Goal: Information Seeking & Learning: Learn about a topic

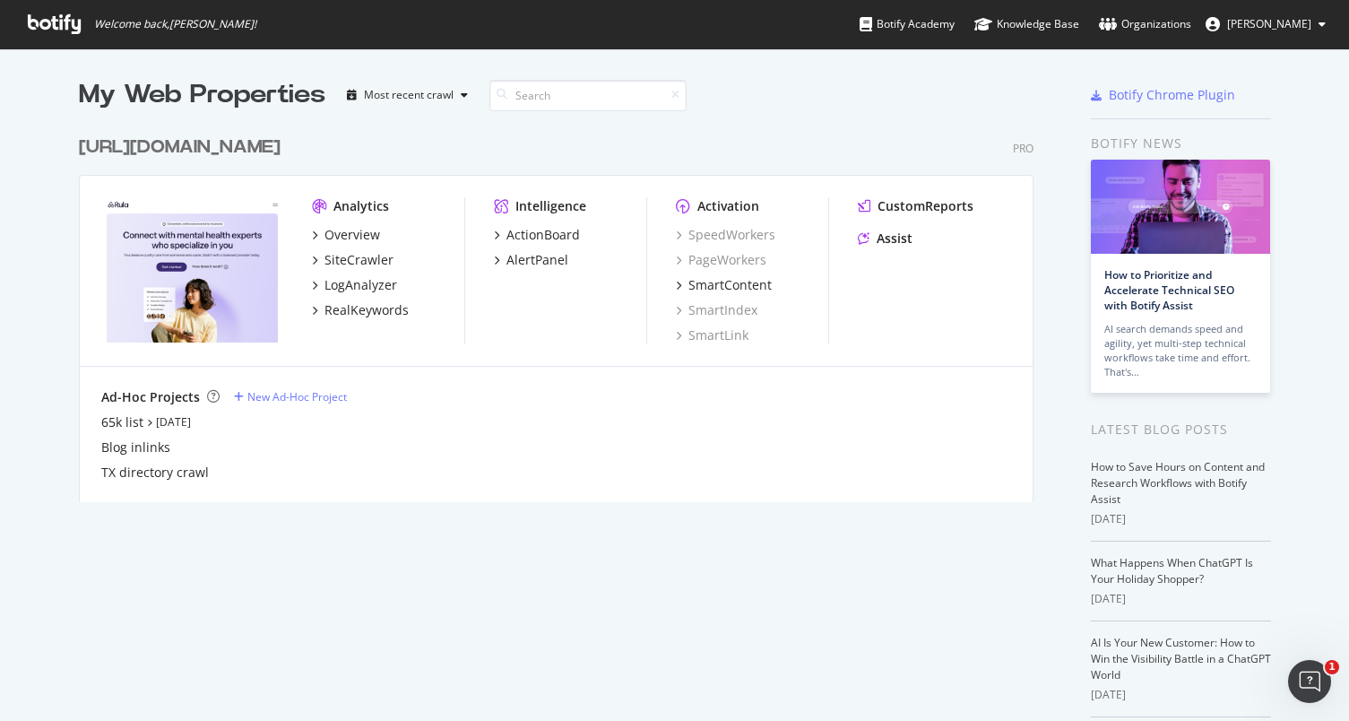
click at [479, 503] on div "My Web Properties Most recent crawl https://www.rula.com/ Pro Analytics Overvie…" at bounding box center [574, 470] width 991 height 787
click at [358, 287] on div "LogAnalyzer" at bounding box center [361, 285] width 73 height 18
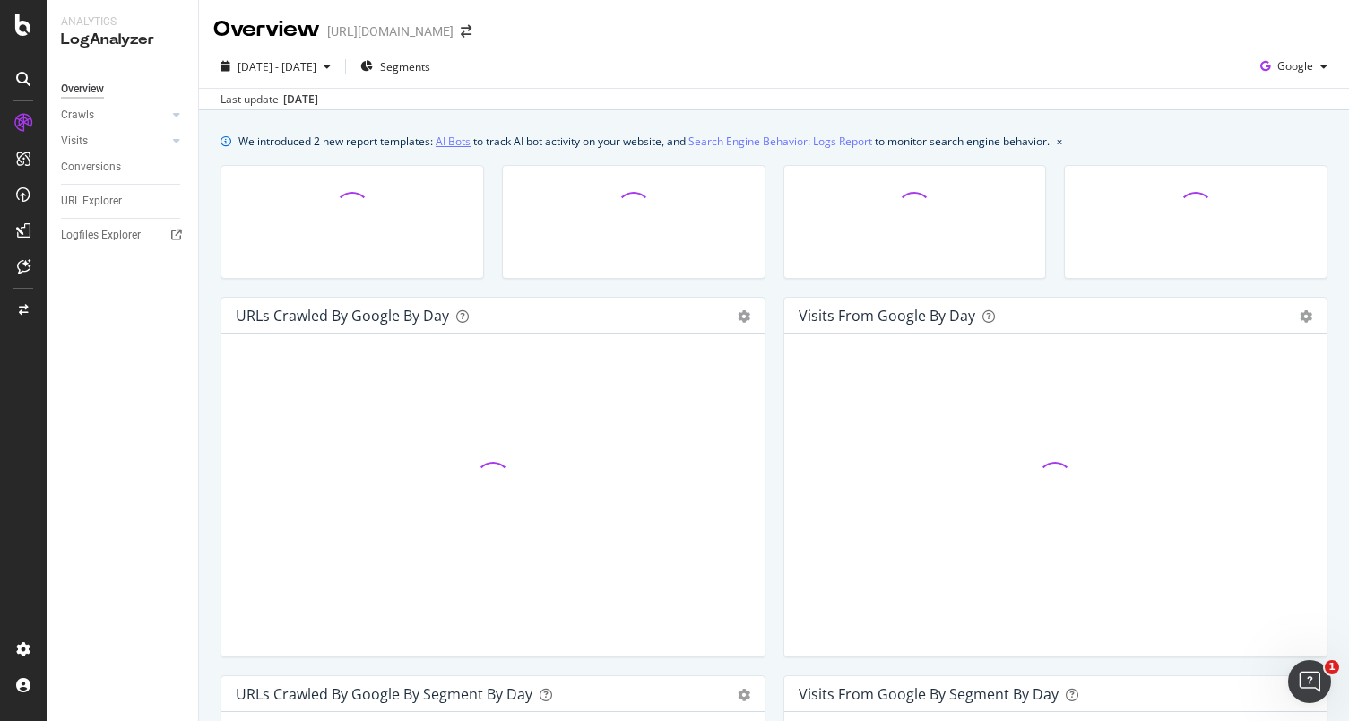
click at [459, 143] on link "AI Bots" at bounding box center [453, 141] width 35 height 19
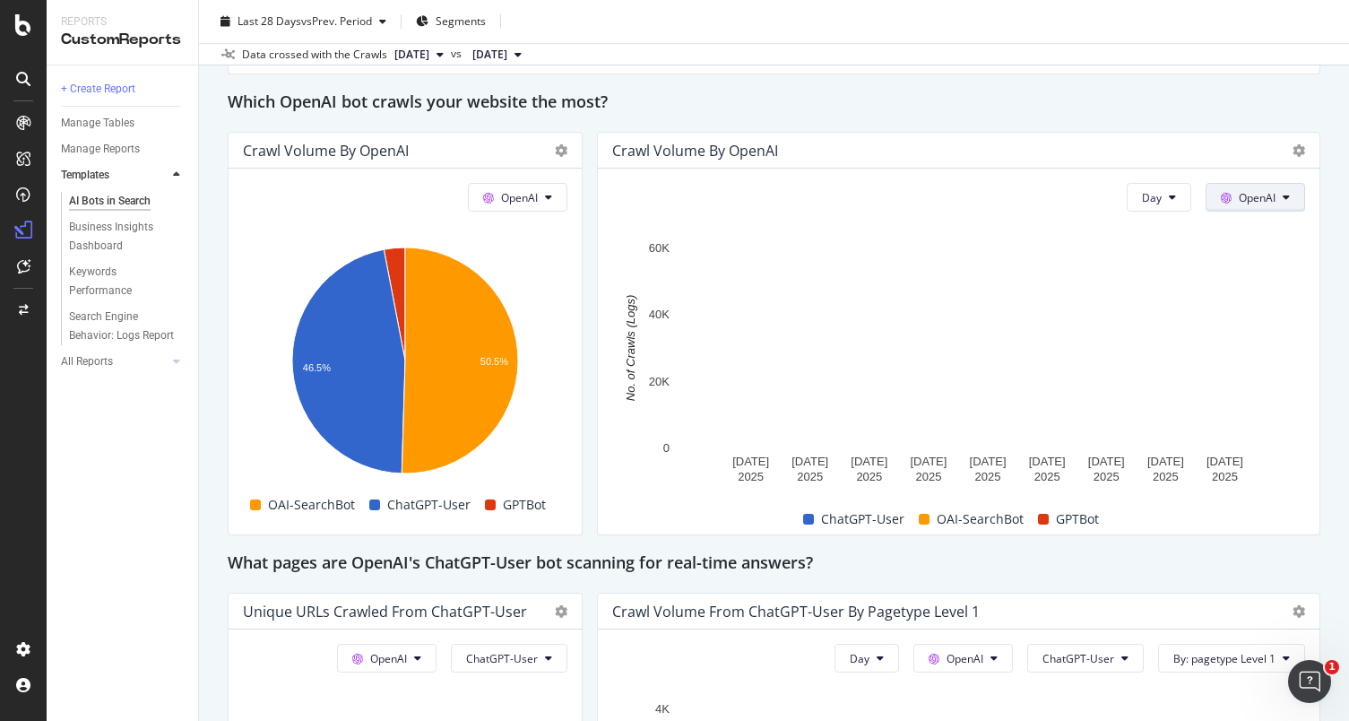
scroll to position [1521, 0]
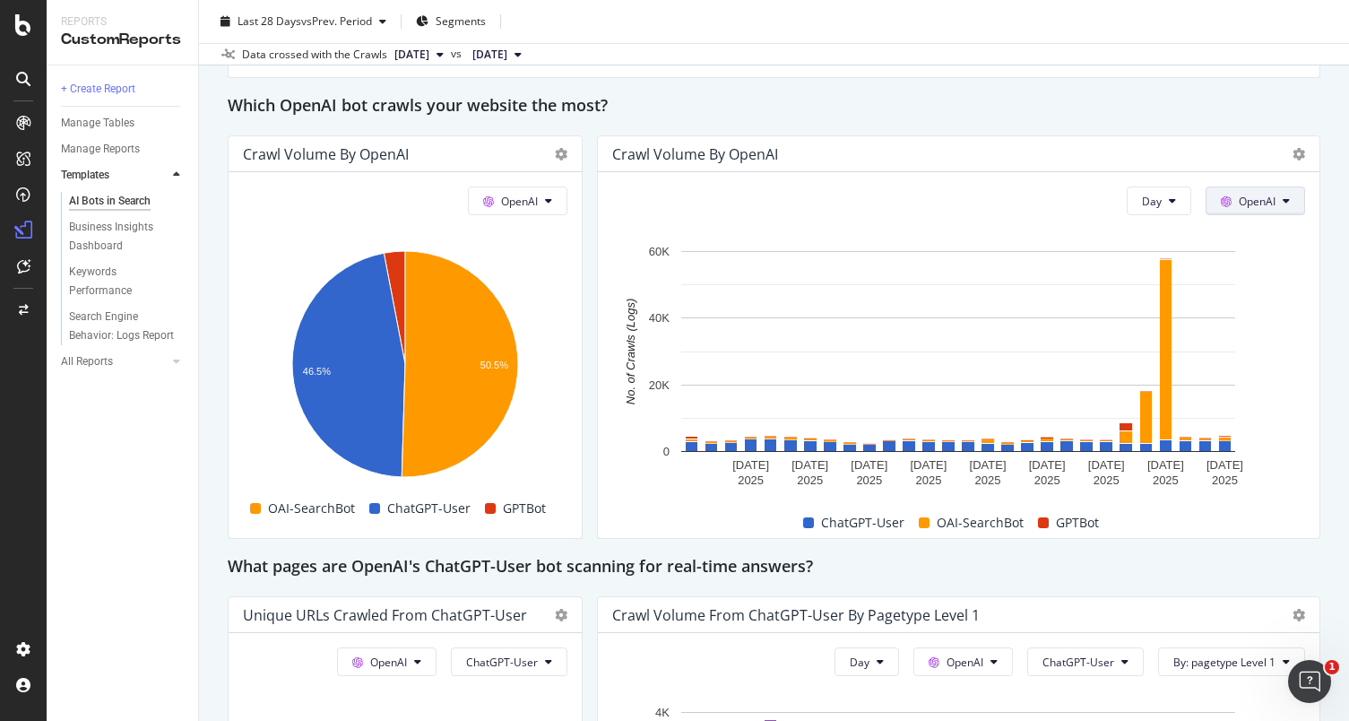
click at [1209, 197] on button "OpenAI" at bounding box center [1256, 200] width 100 height 29
click at [1287, 542] on div "This report shows AI bot interaction with your website and its impact on your o…" at bounding box center [774, 418] width 1093 height 3518
click at [874, 522] on span "ChatGPT-User" at bounding box center [862, 523] width 83 height 22
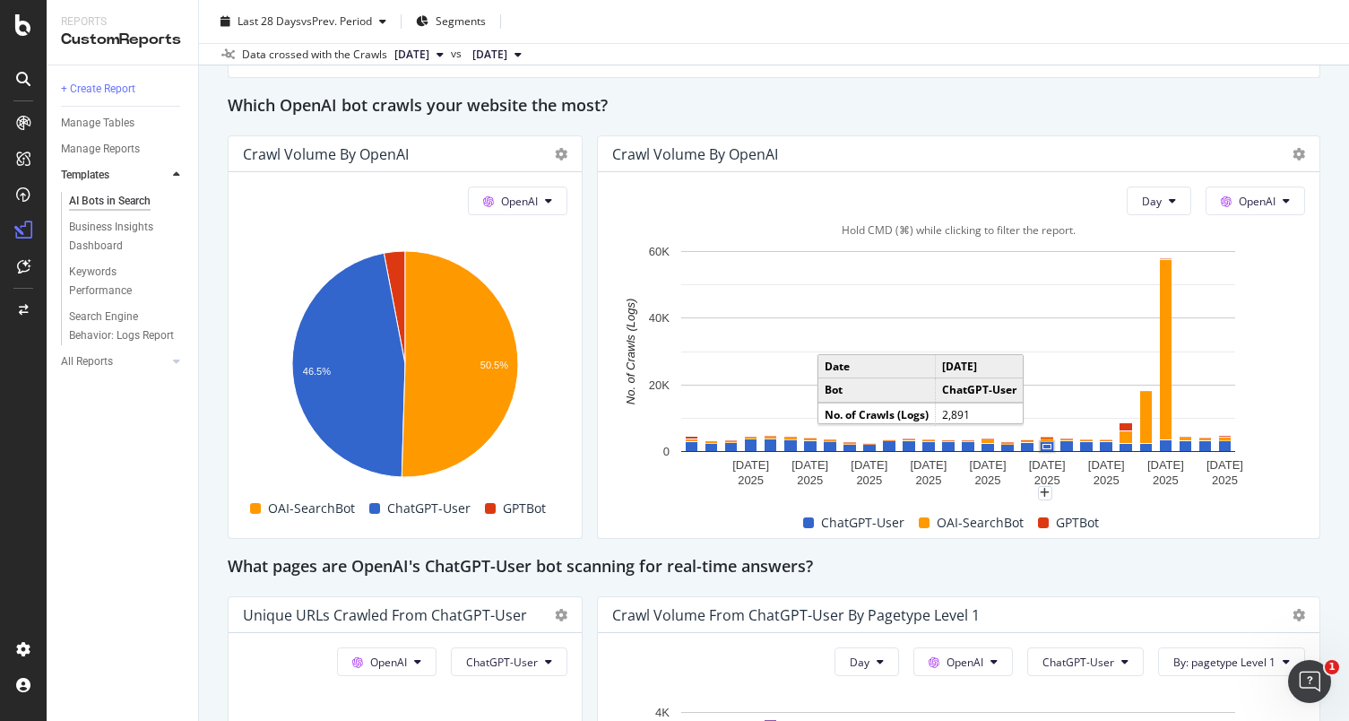
click at [1051, 445] on rect "A chart." at bounding box center [1047, 447] width 8 height 4
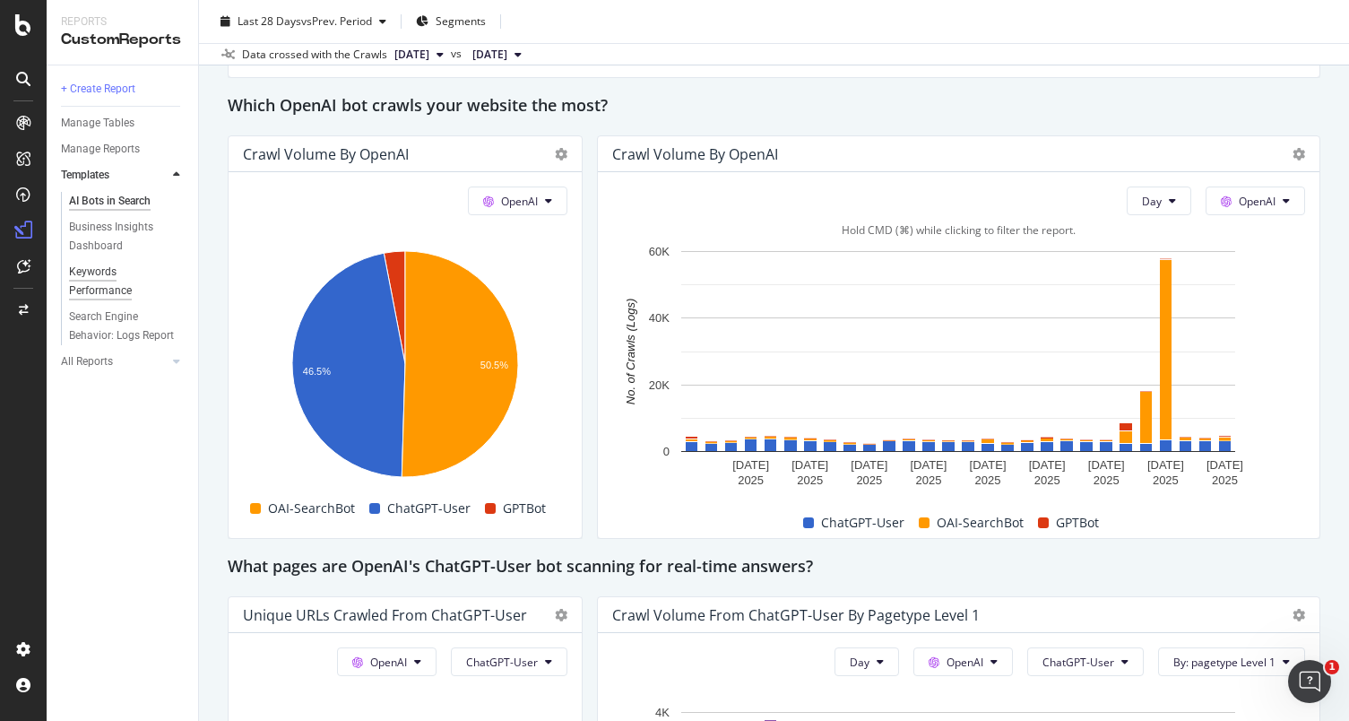
click at [117, 295] on div "Keywords Performance" at bounding box center [119, 282] width 100 height 38
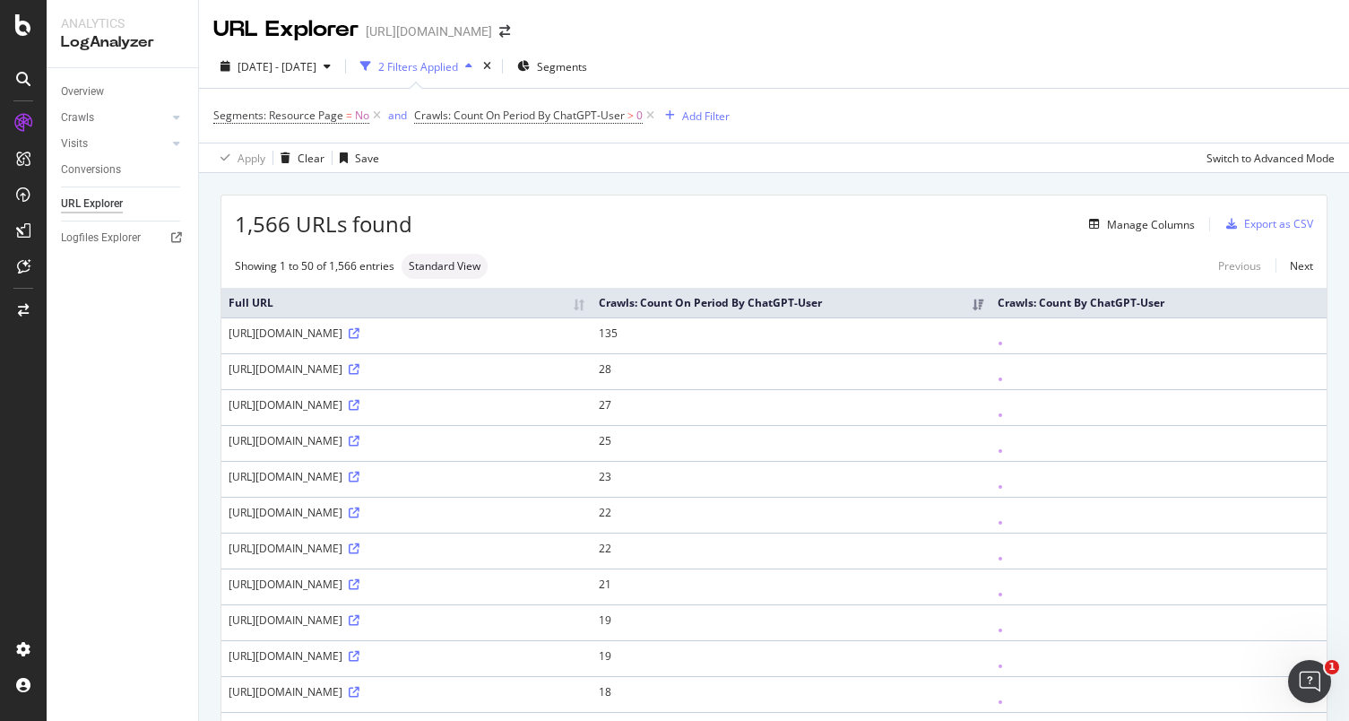
click at [956, 129] on div "Segments: Resource Page = No and Crawls: Count On Period By ChatGPT-User > 0 Ad…" at bounding box center [774, 116] width 1122 height 54
